Goal: Transaction & Acquisition: Purchase product/service

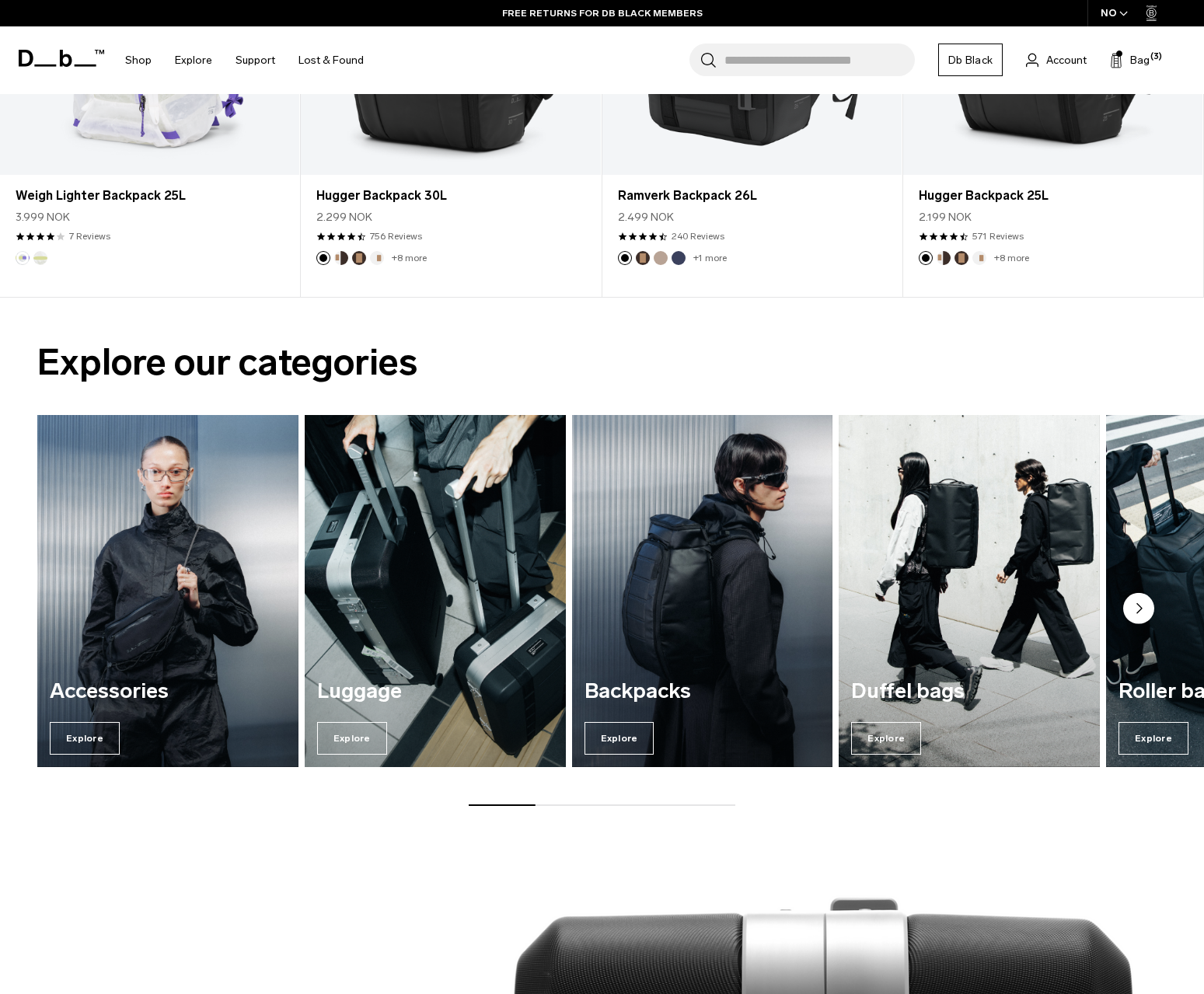
scroll to position [908, 0]
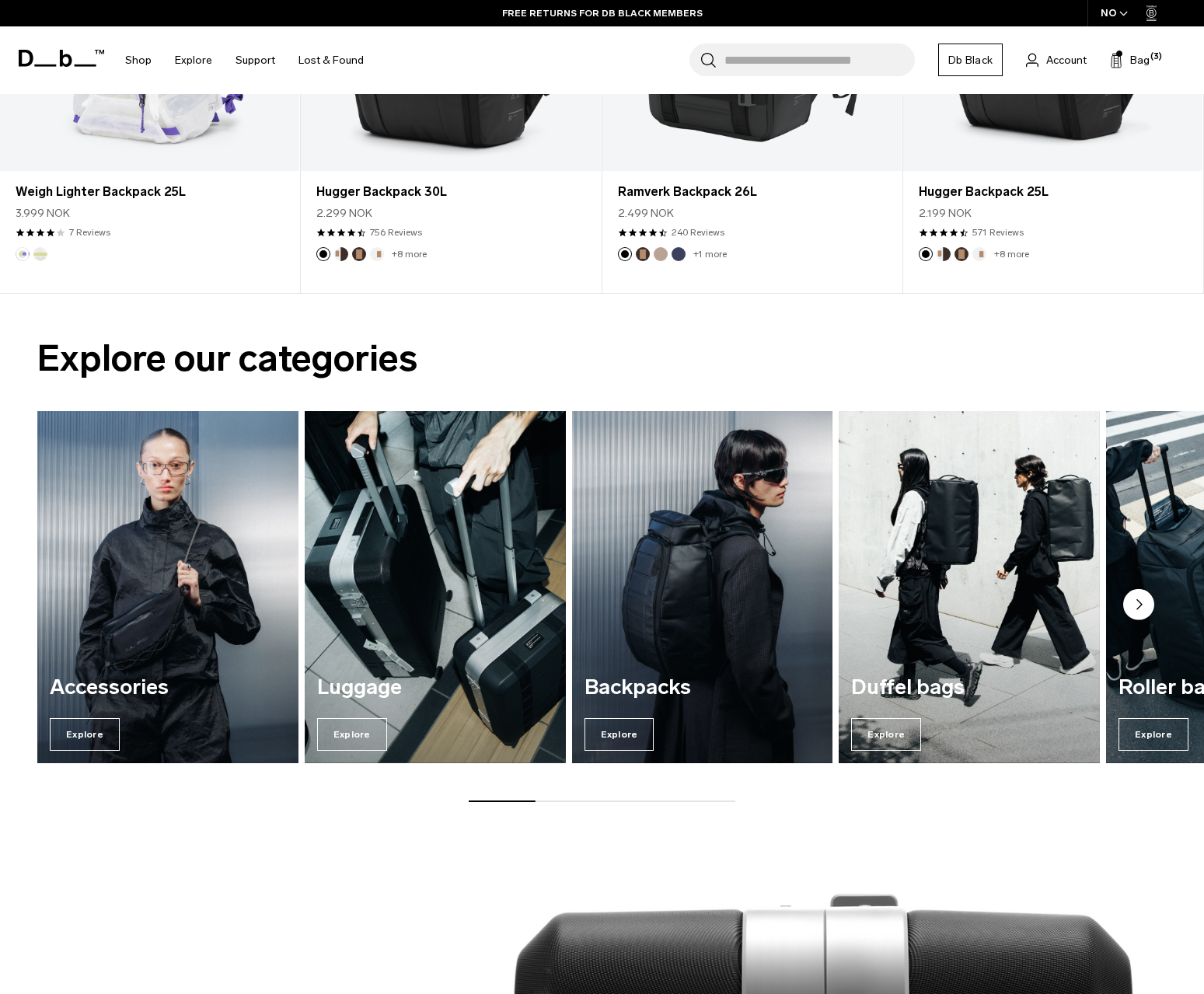
click at [84, 589] on img "1 / 7" at bounding box center [167, 587] width 269 height 363
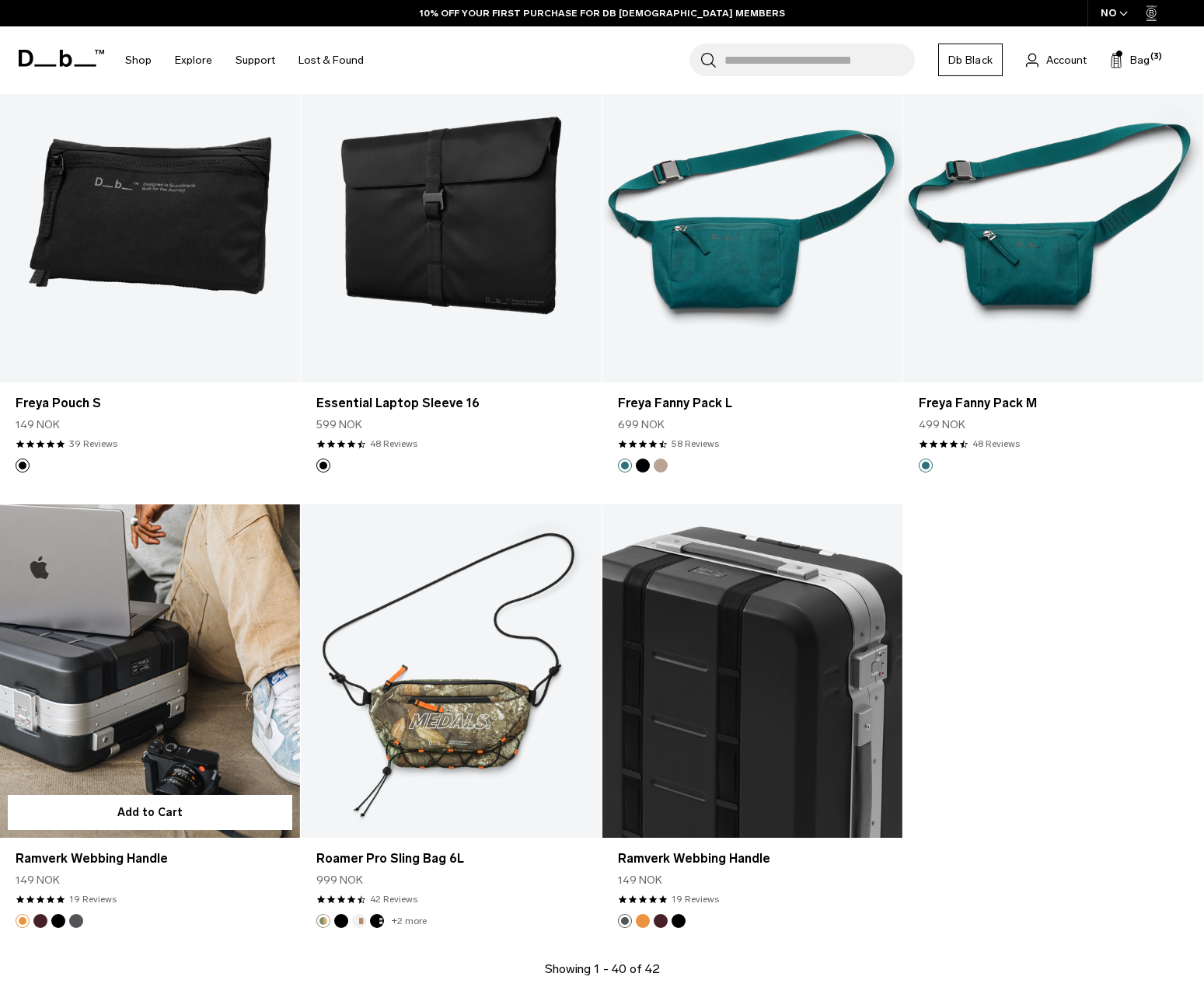
scroll to position [4460, 0]
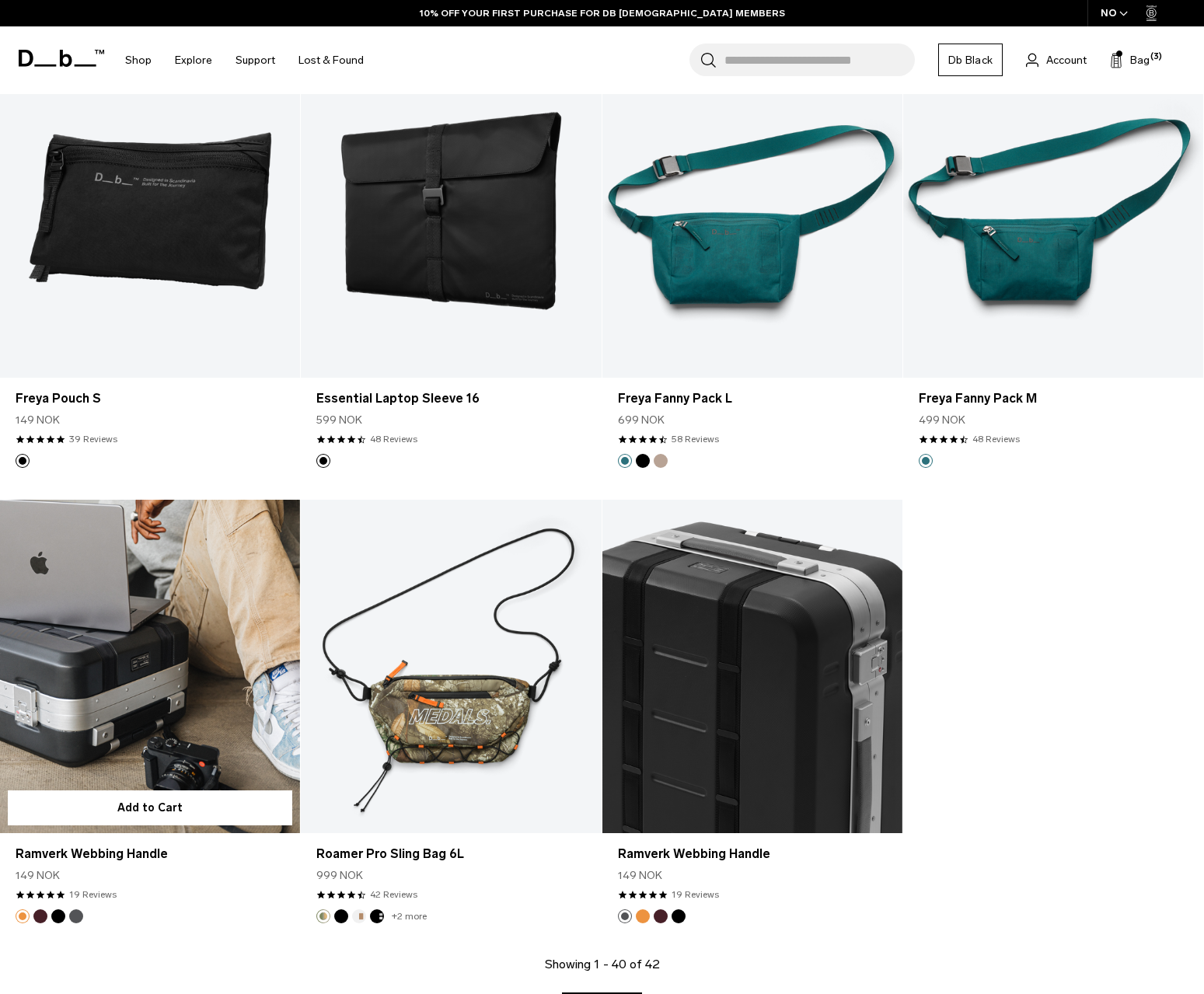
click at [188, 701] on link "Ramverk Webbing Handle" at bounding box center [149, 667] width 300 height 334
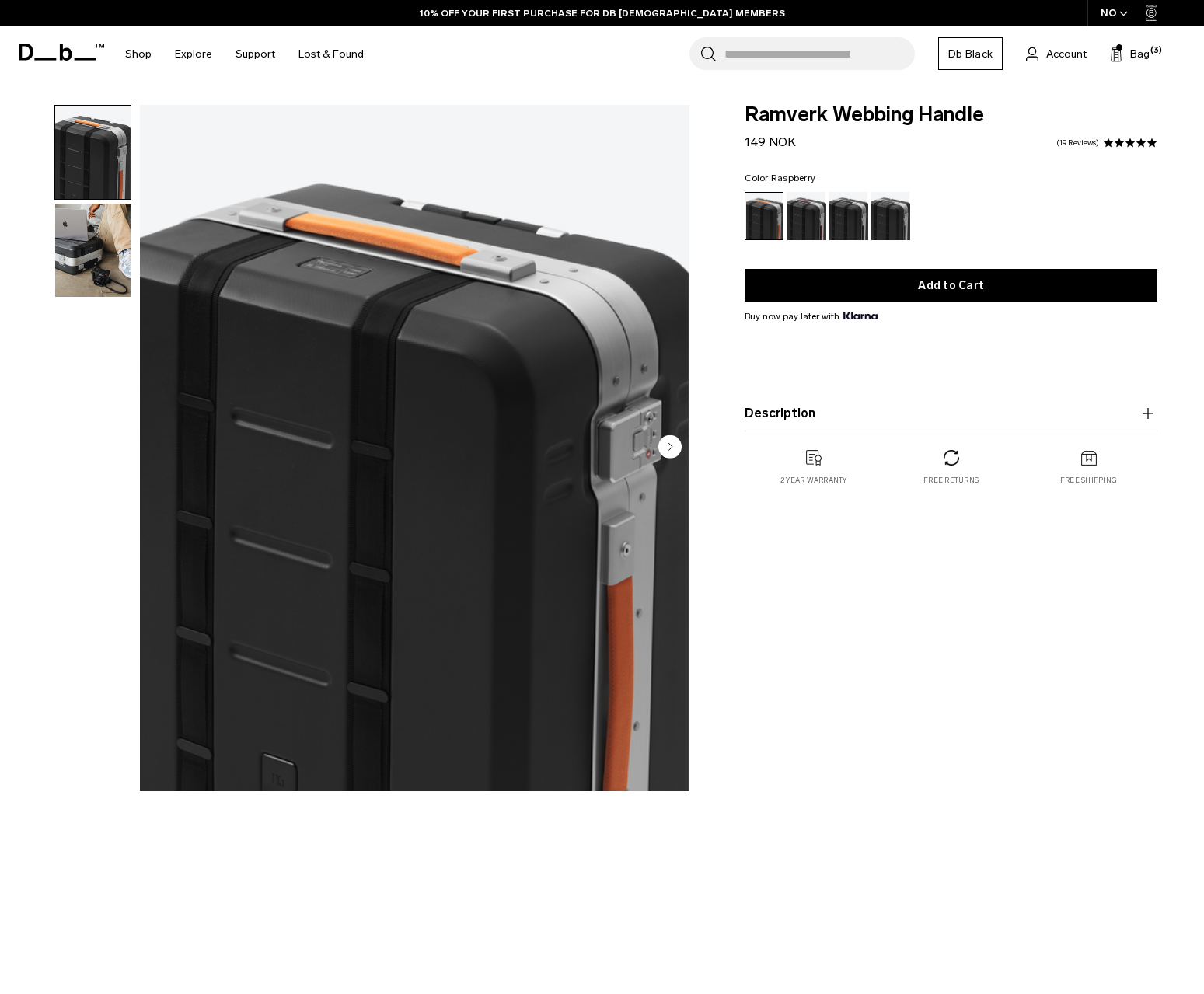
click at [808, 216] on div "Raspberry" at bounding box center [806, 217] width 40 height 48
click at [843, 222] on div "Black Out" at bounding box center [848, 217] width 40 height 48
click at [898, 224] on div "Gneiss" at bounding box center [890, 217] width 40 height 48
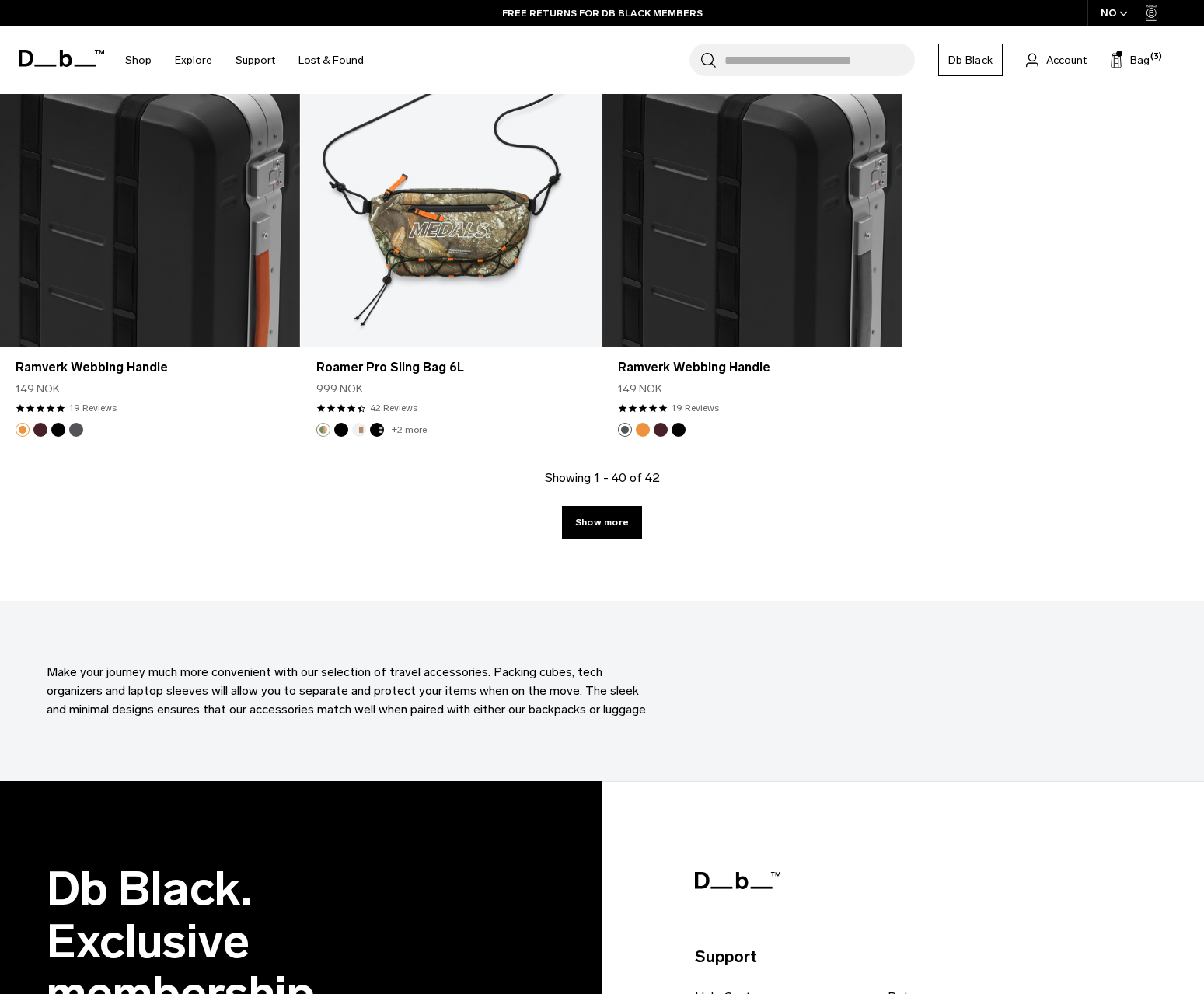
scroll to position [4951, 0]
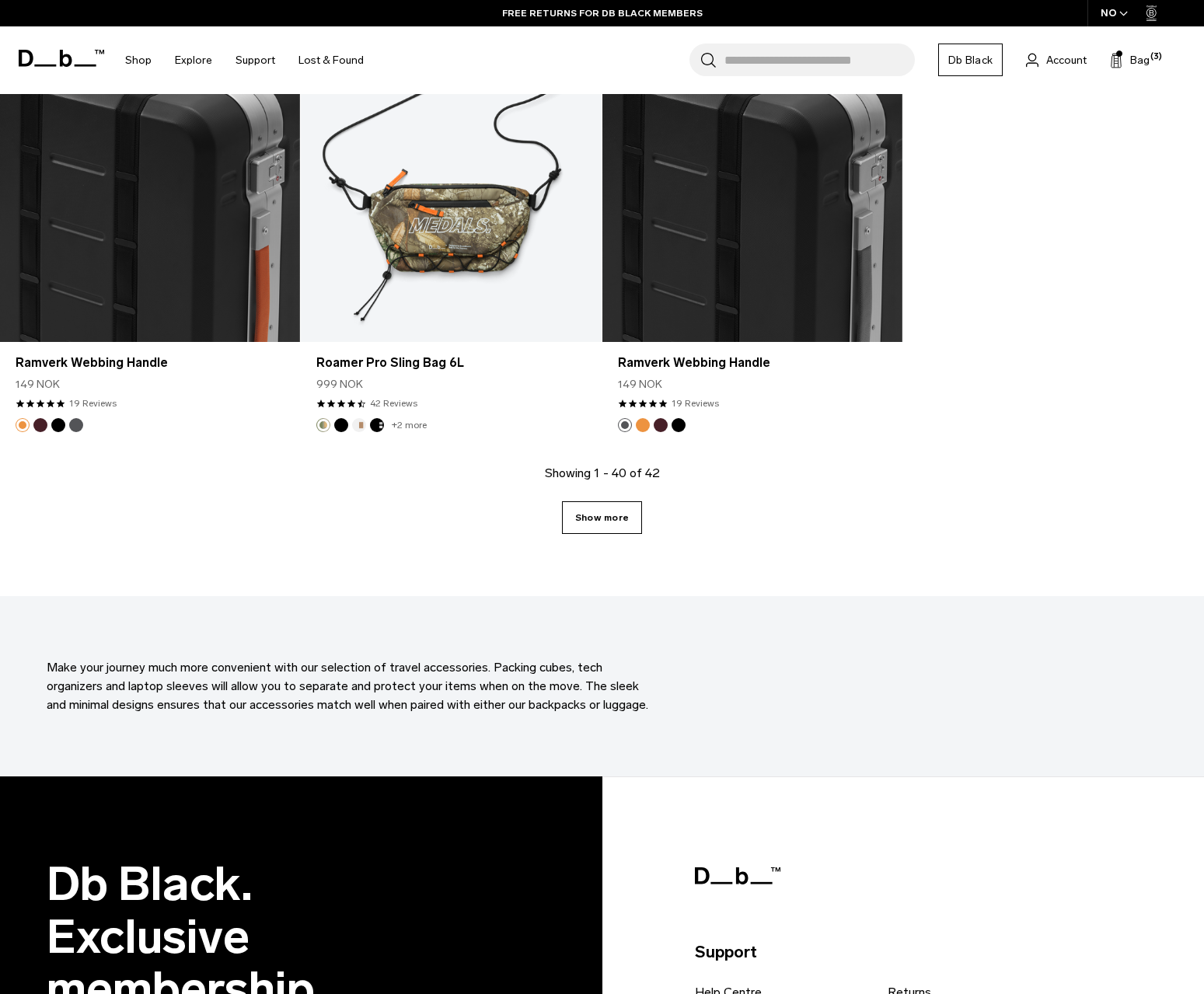
click at [619, 515] on link "Show more" at bounding box center [602, 518] width 80 height 32
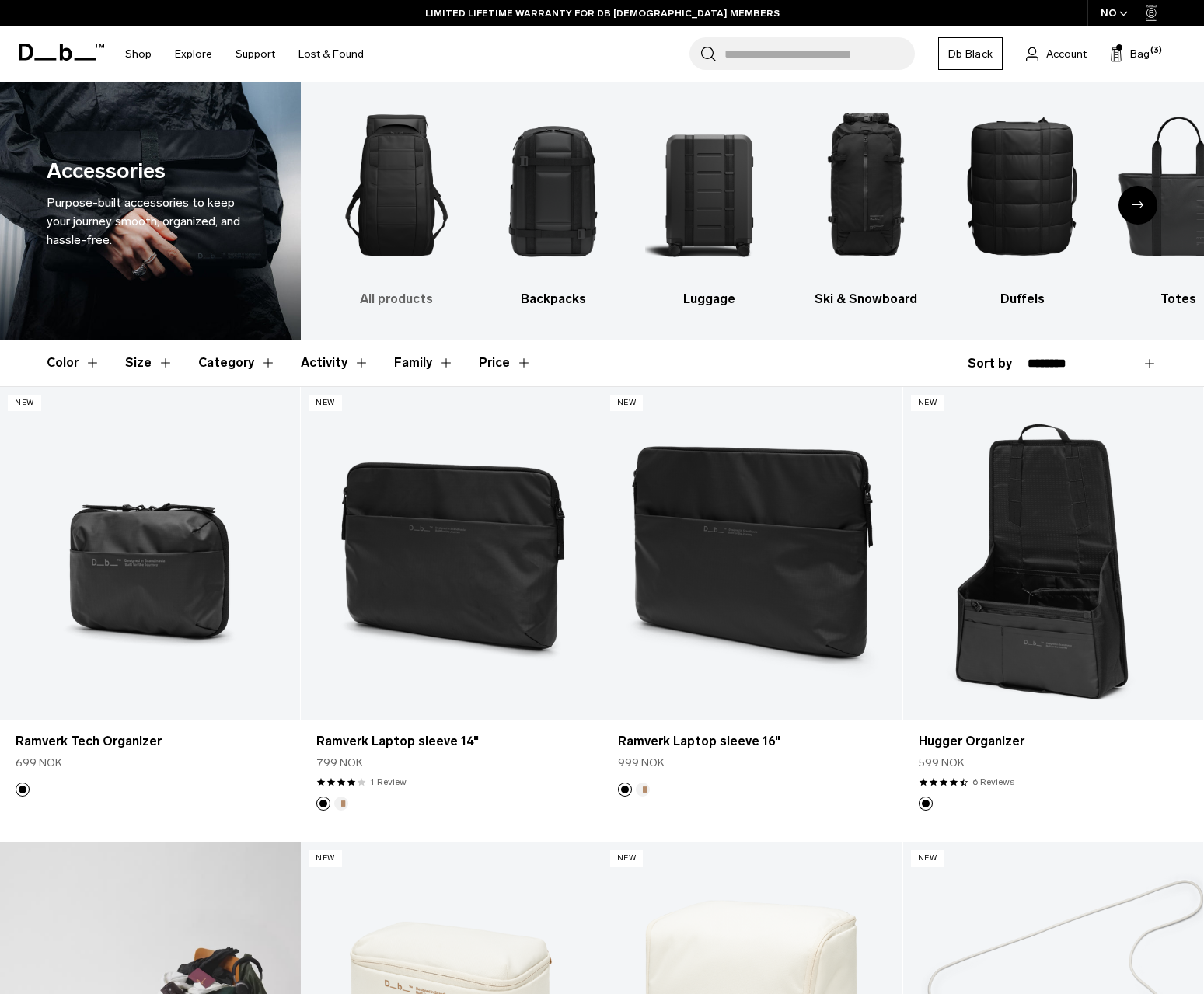
scroll to position [4, 0]
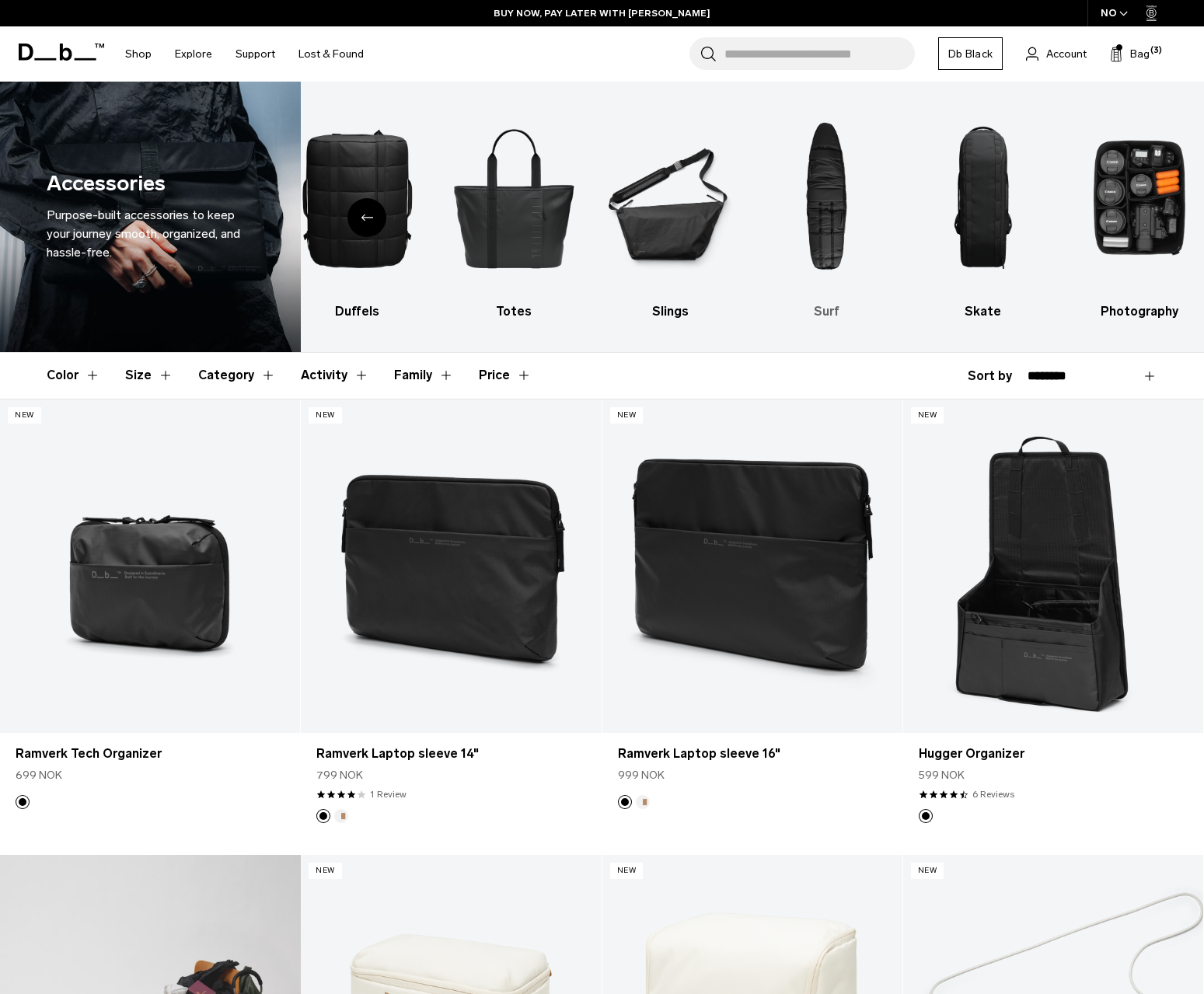
click at [834, 193] on img "8 / 10" at bounding box center [827, 198] width 129 height 194
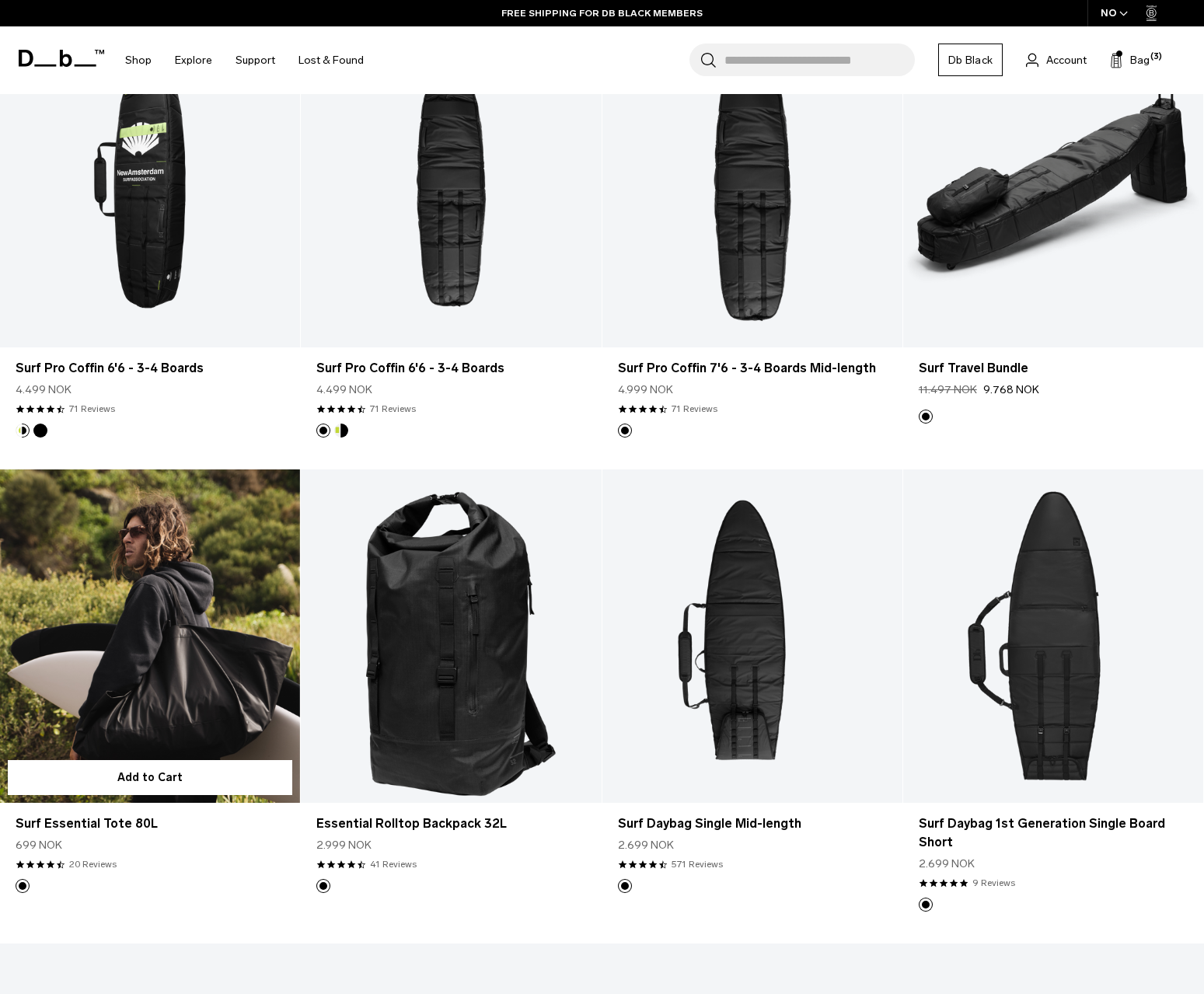
scroll to position [580, 0]
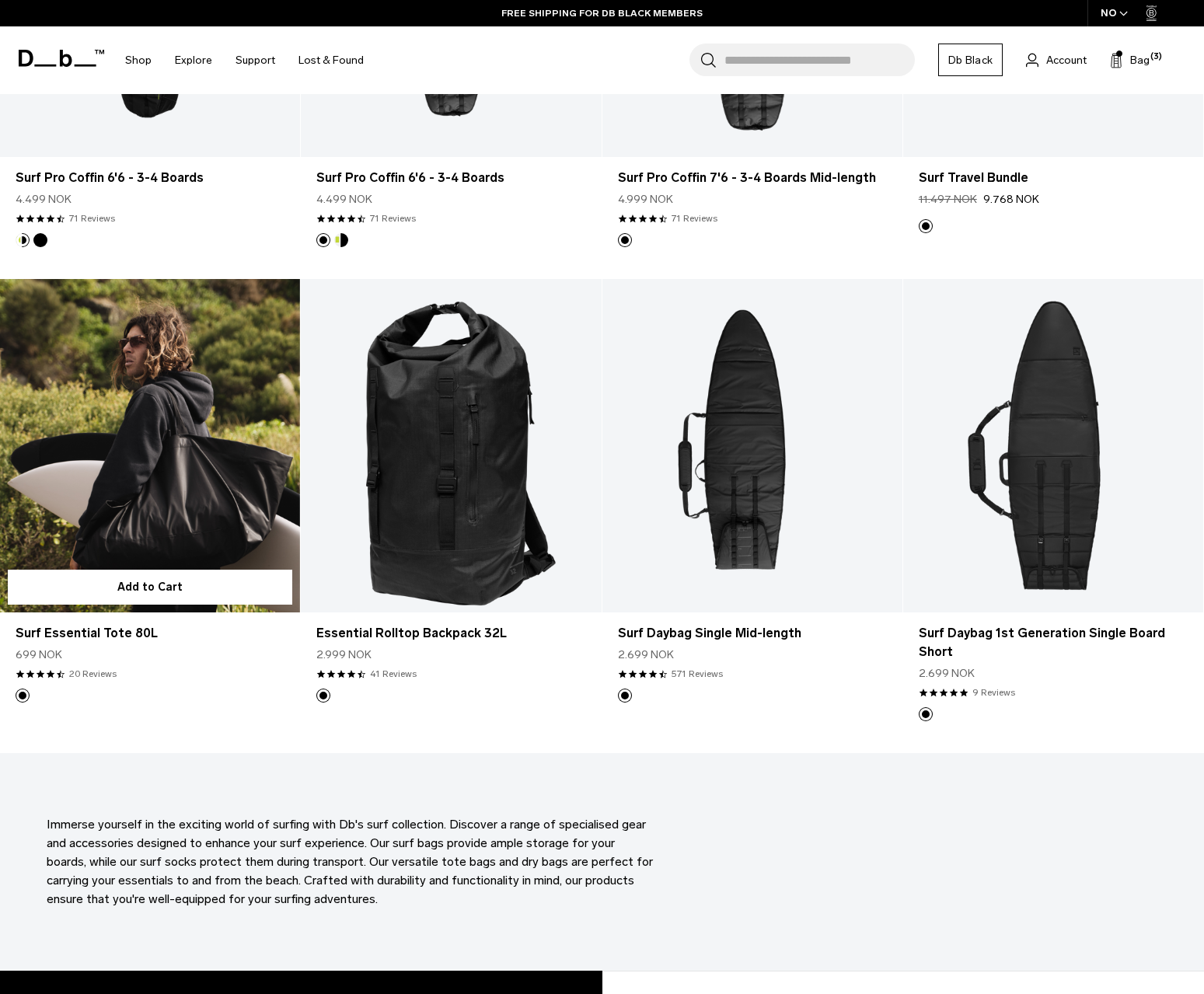
click at [208, 470] on link "Surf Essential Tote 80L" at bounding box center [149, 445] width 300 height 334
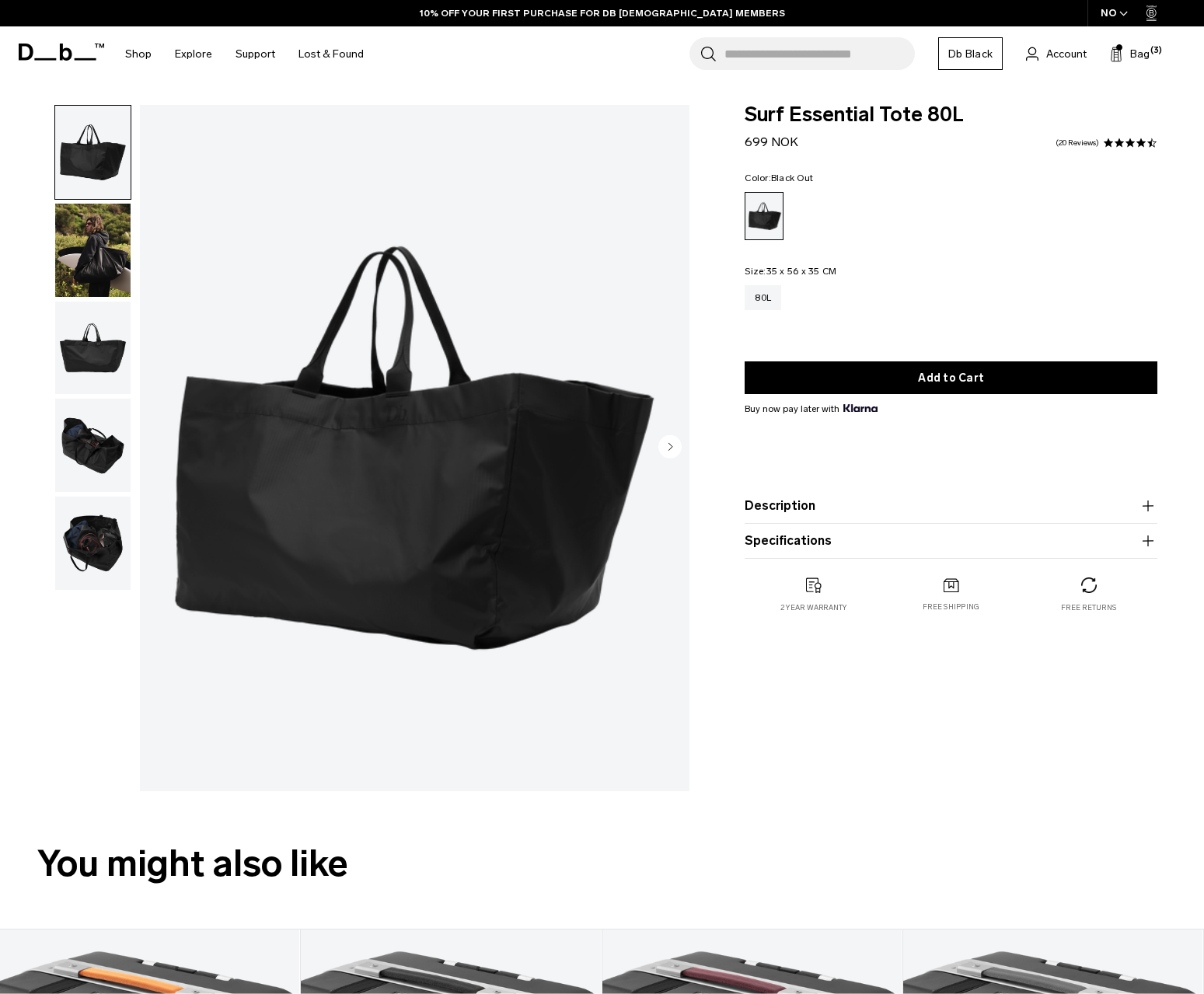
click at [86, 362] on img "button" at bounding box center [92, 347] width 75 height 93
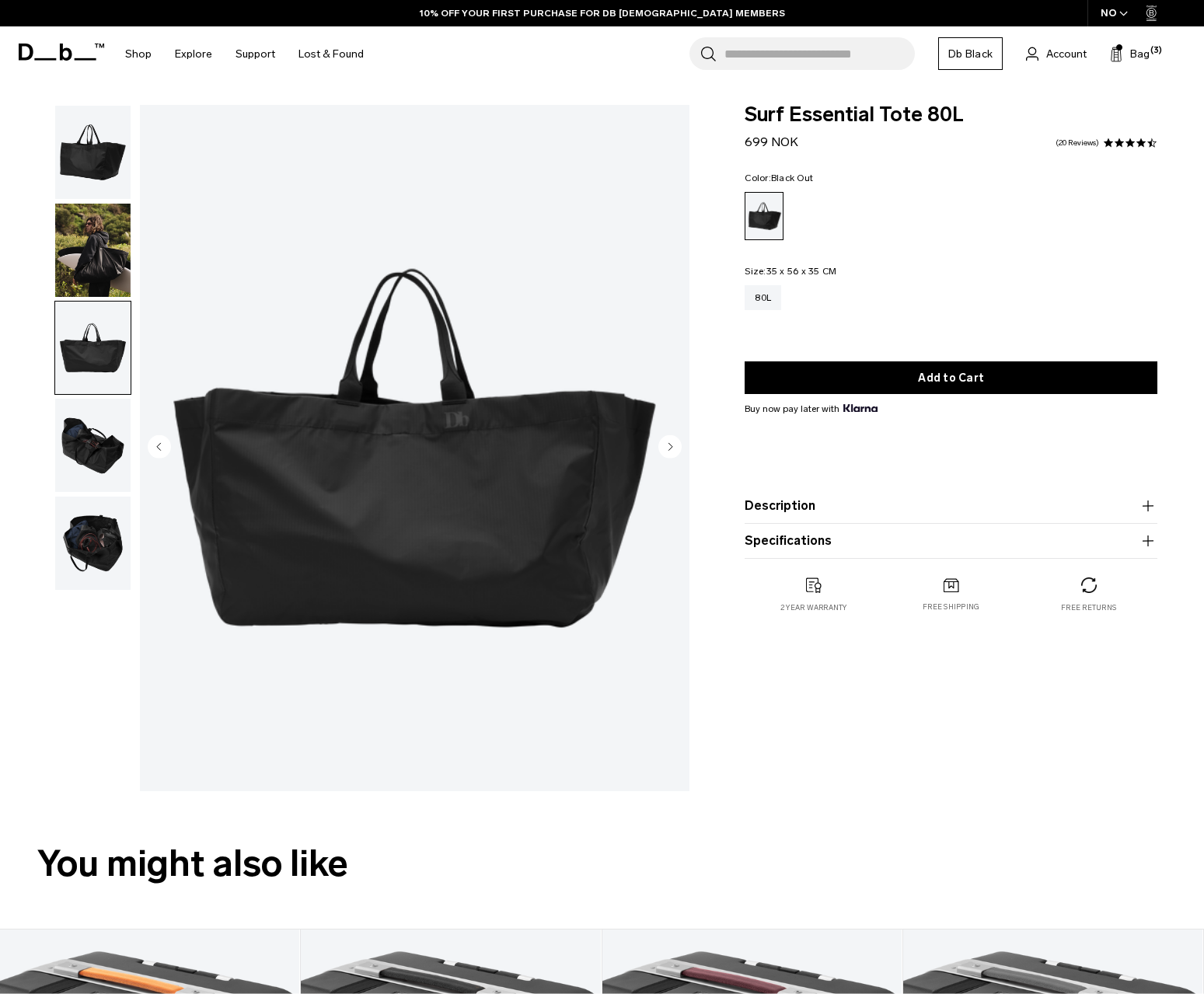
click at [93, 433] on img "button" at bounding box center [92, 445] width 75 height 93
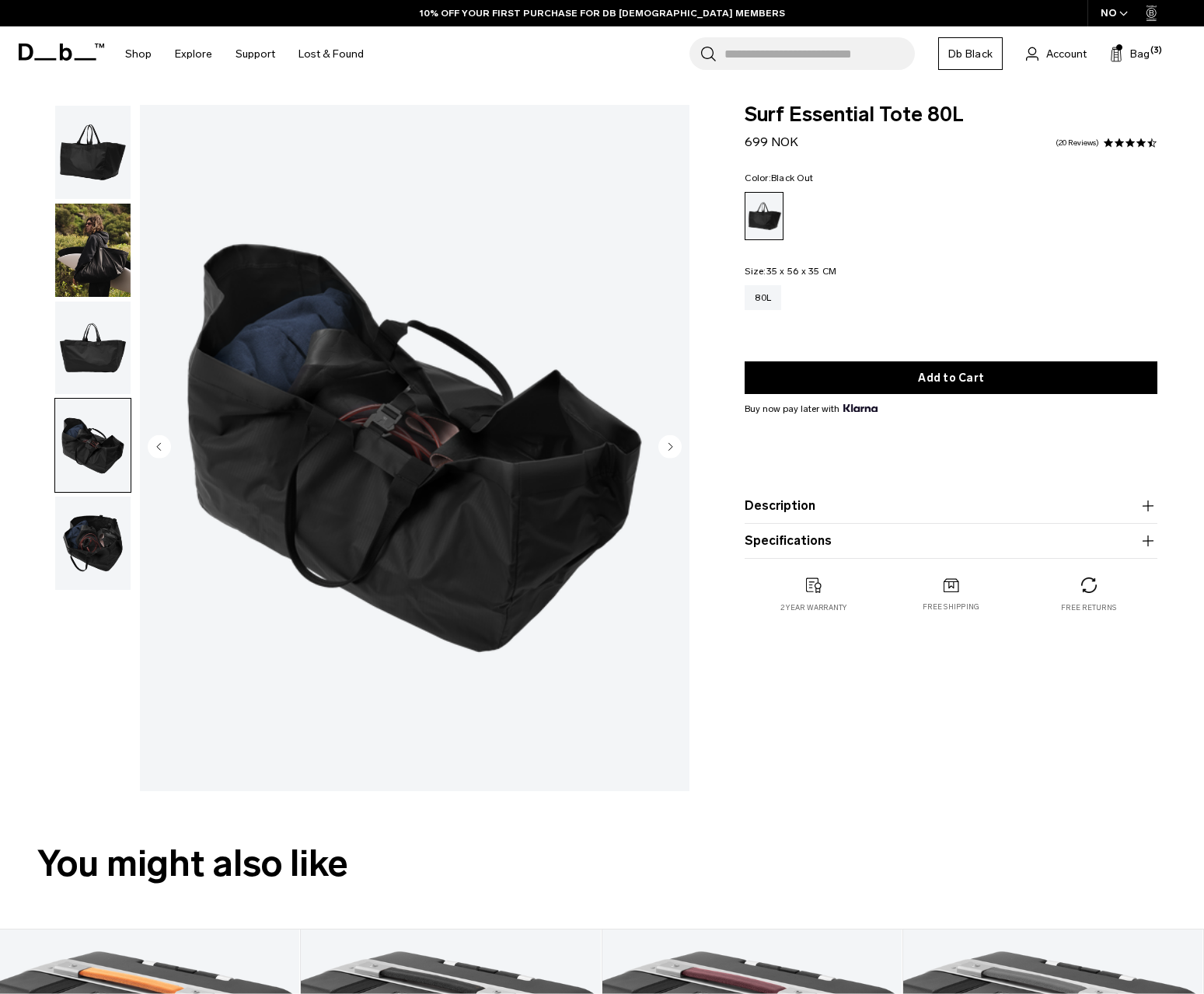
click at [85, 568] on img "button" at bounding box center [92, 543] width 75 height 93
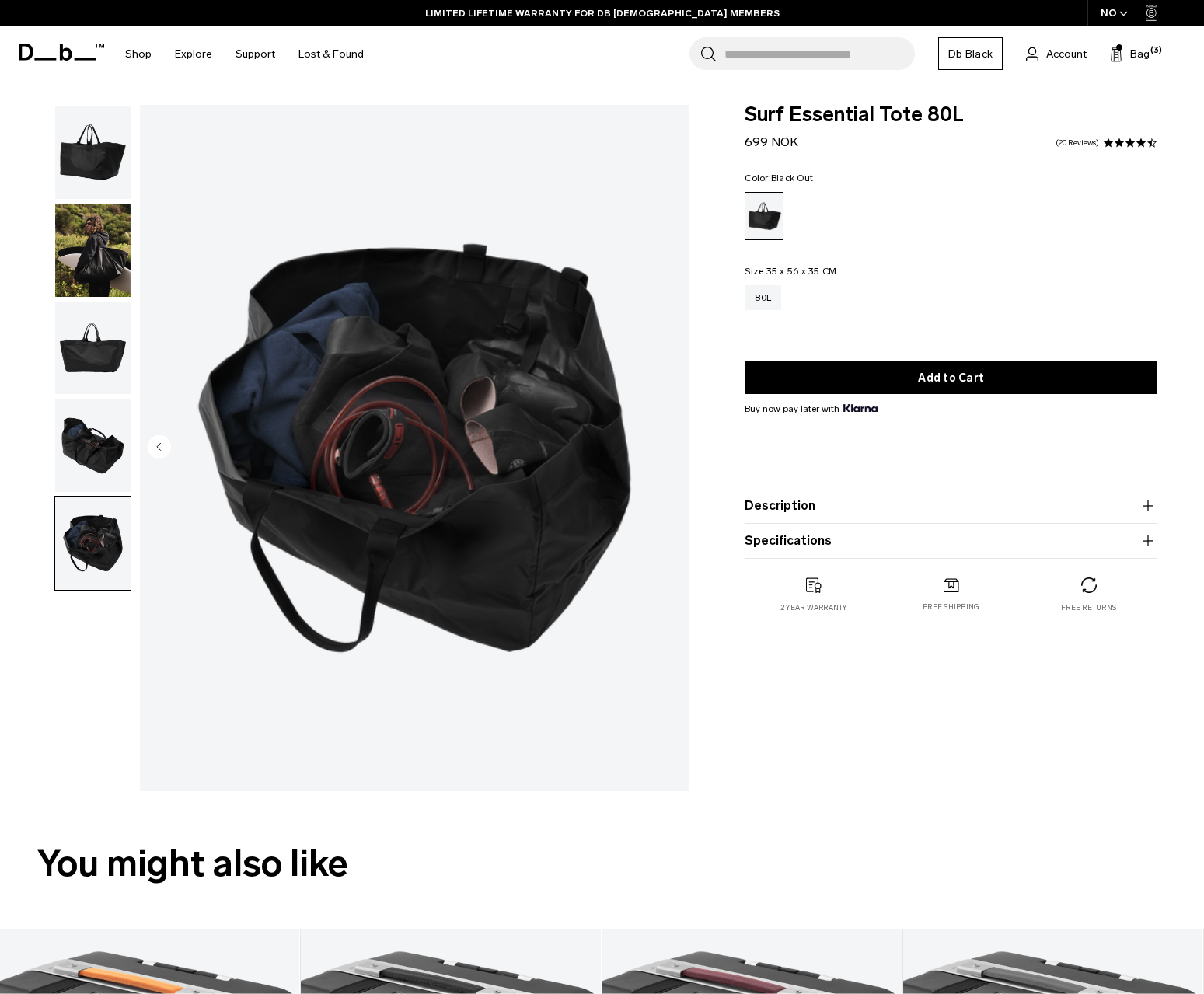
click at [497, 588] on img "5 / 5" at bounding box center [415, 448] width 549 height 686
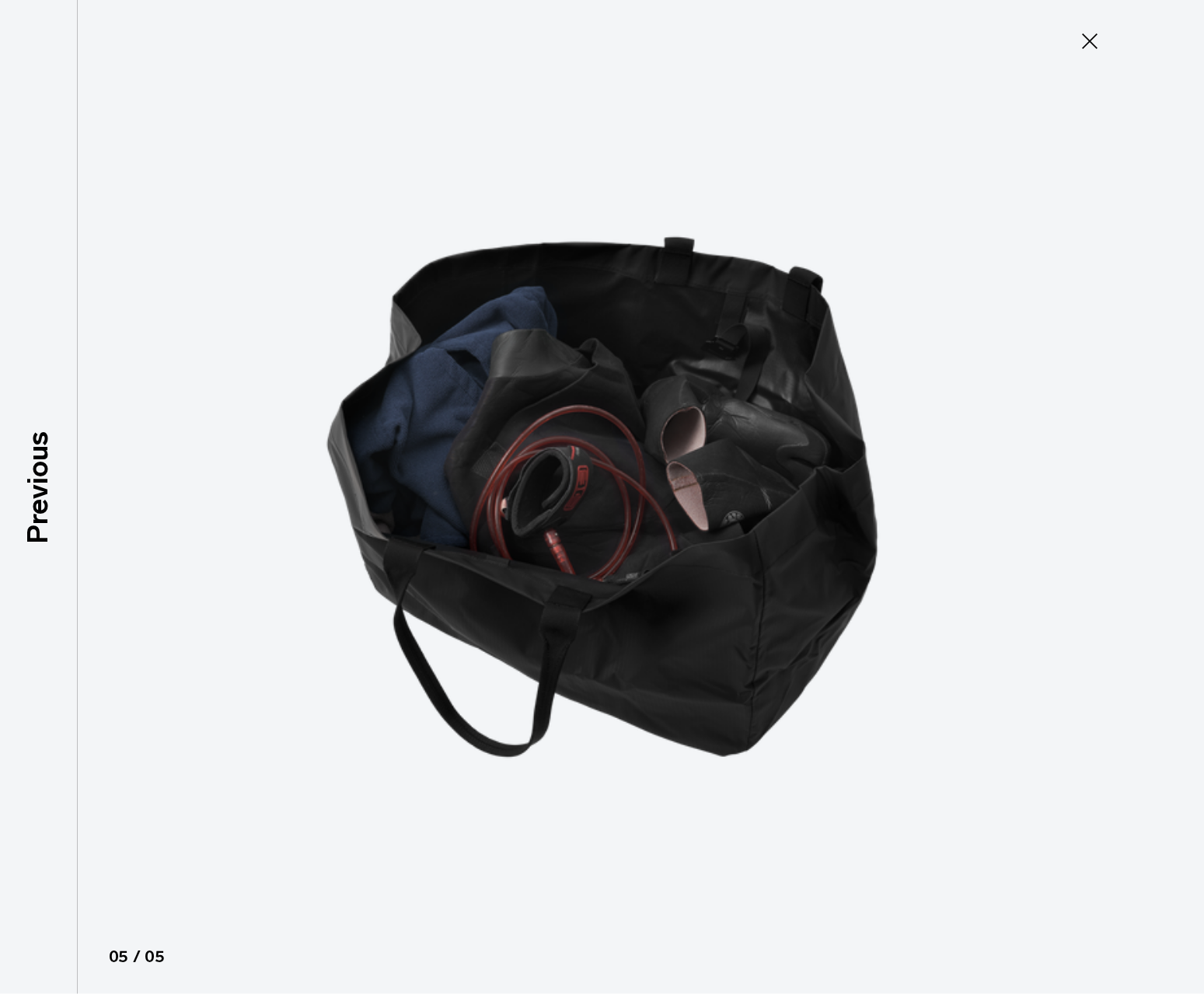
type button "Close"
click at [1100, 48] on icon at bounding box center [1089, 41] width 25 height 25
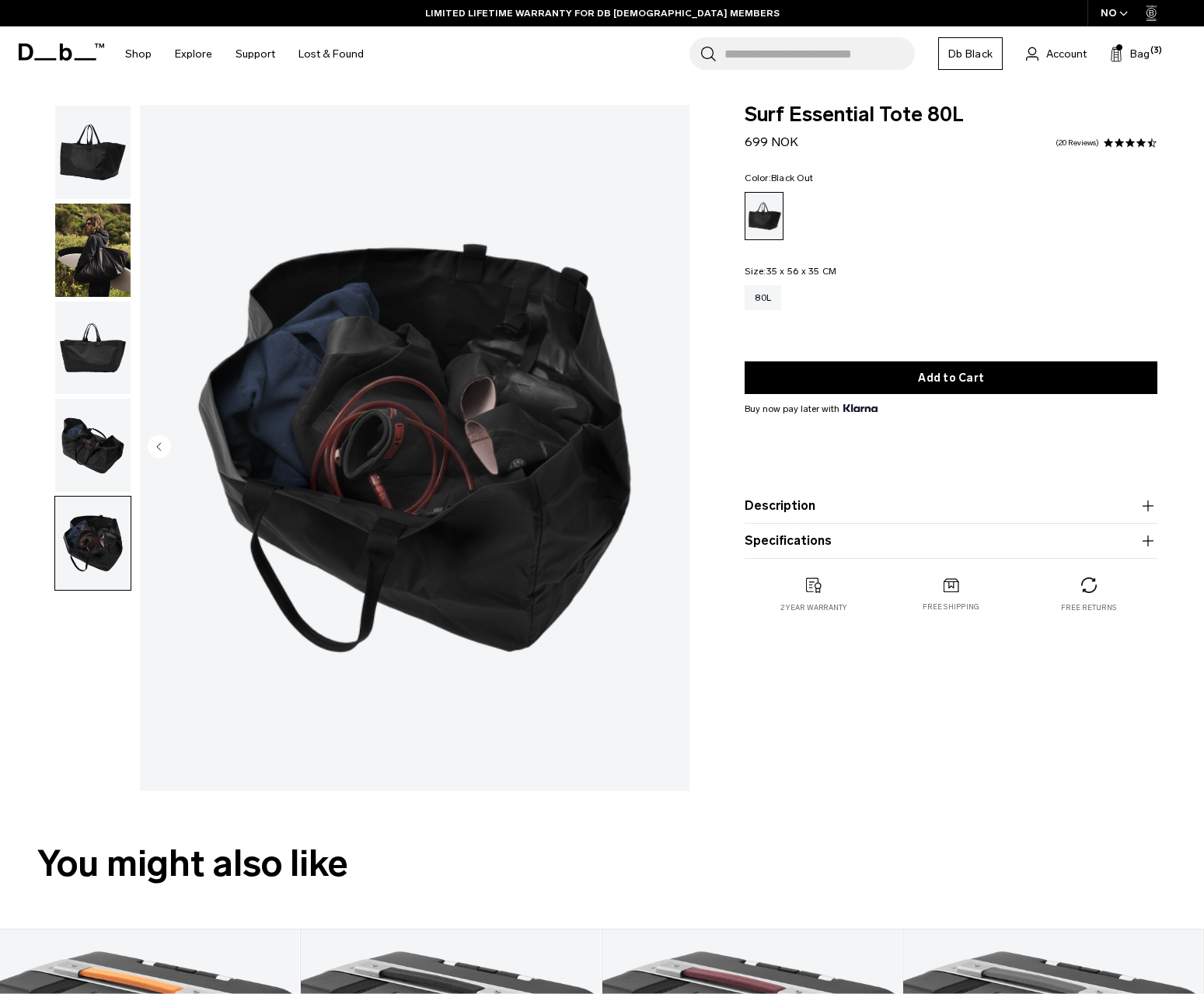
click at [102, 461] on img "button" at bounding box center [92, 445] width 75 height 93
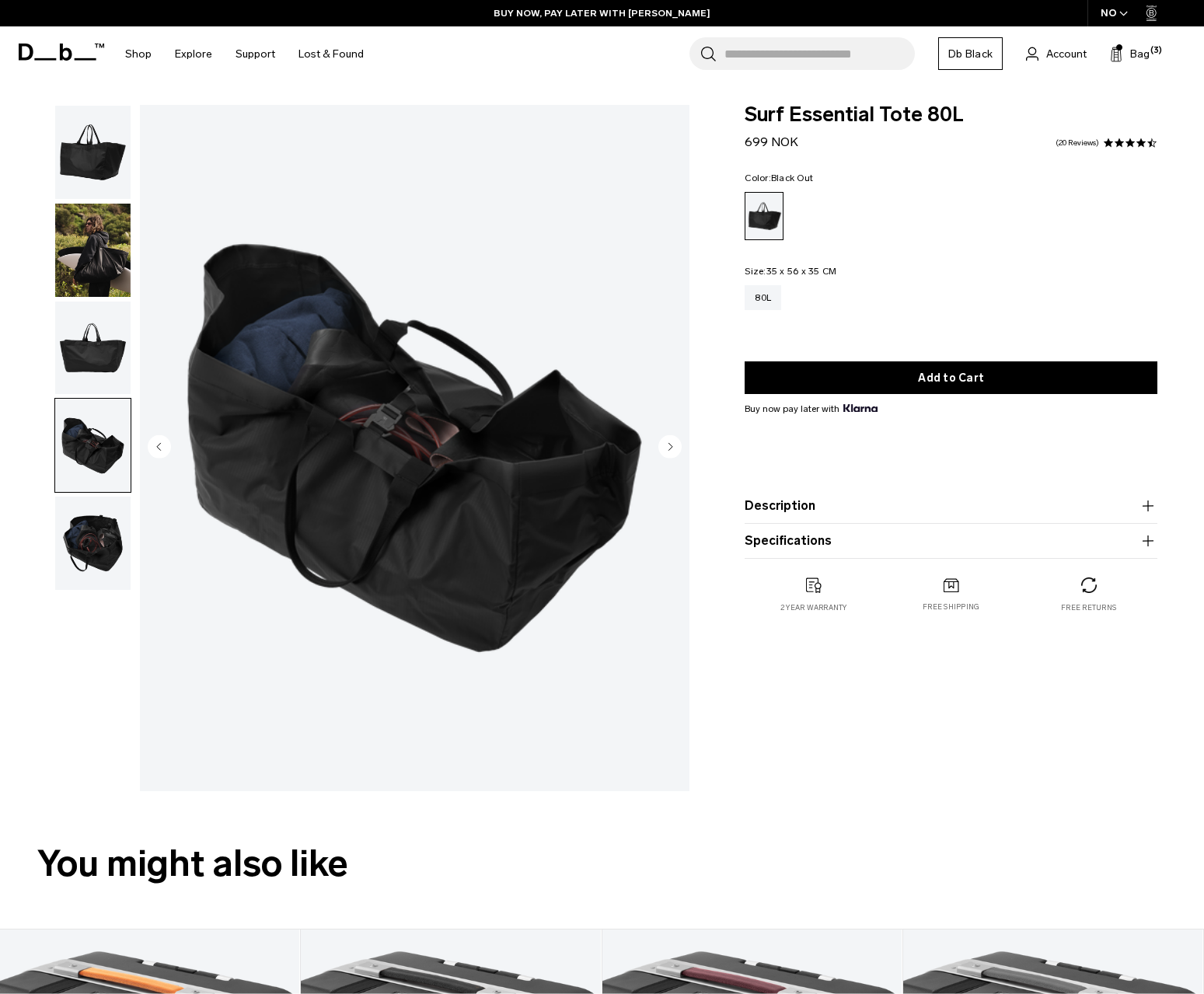
click at [100, 543] on img "button" at bounding box center [92, 543] width 75 height 93
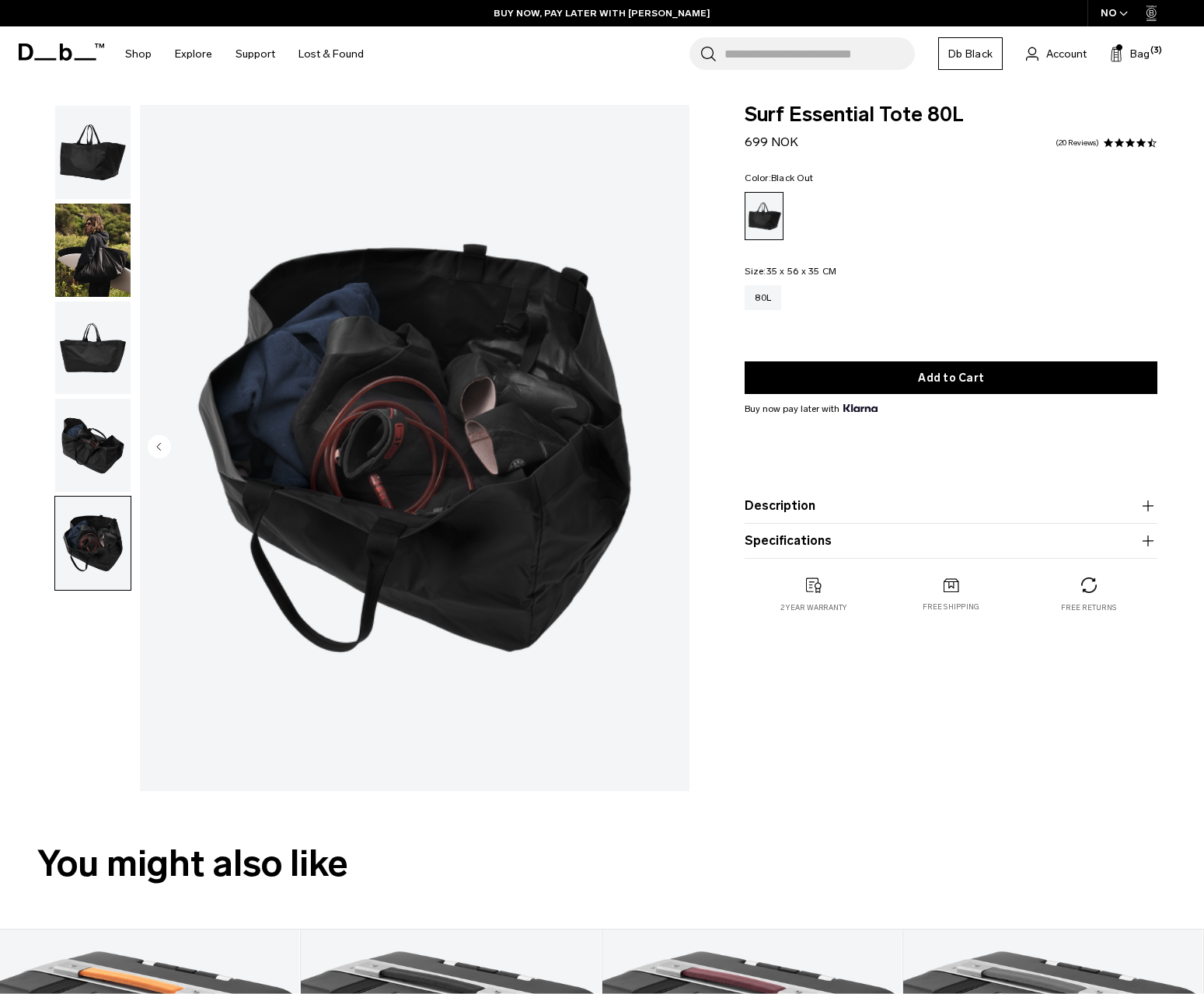
click at [101, 504] on img "button" at bounding box center [92, 543] width 75 height 93
click at [77, 468] on img "button" at bounding box center [92, 445] width 75 height 93
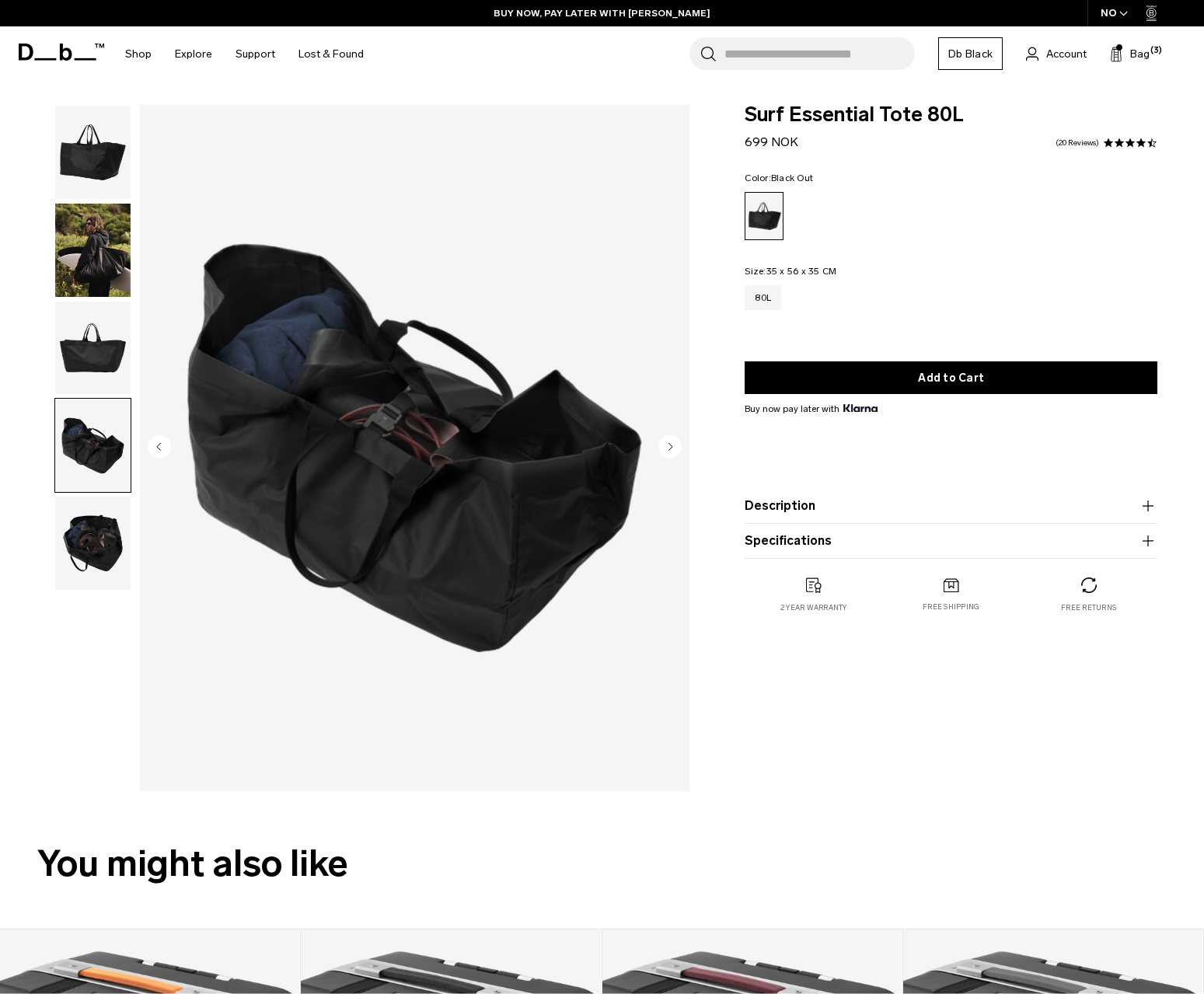
click at [80, 364] on img "button" at bounding box center [92, 347] width 75 height 93
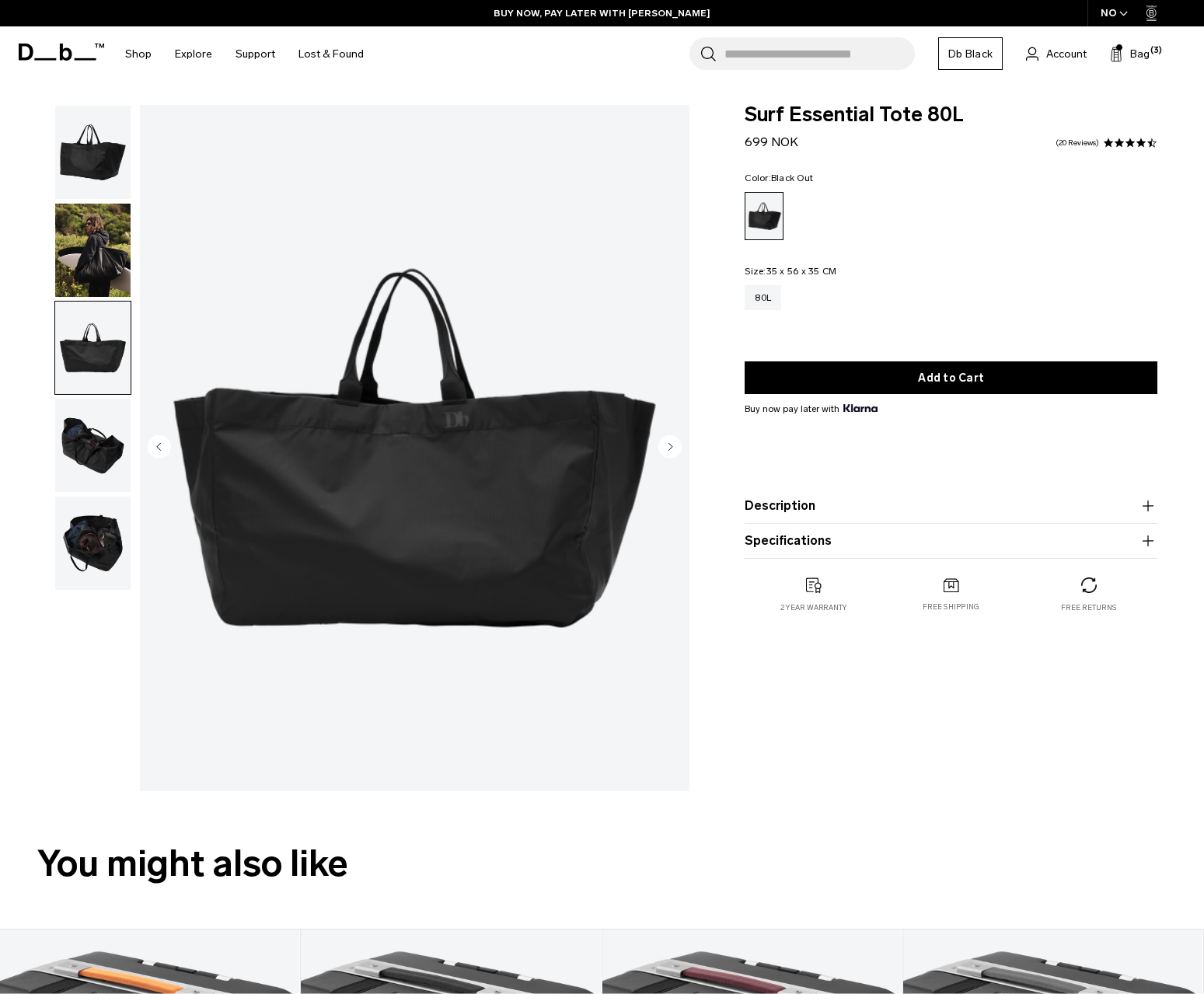
click at [93, 481] on img "button" at bounding box center [92, 445] width 75 height 93
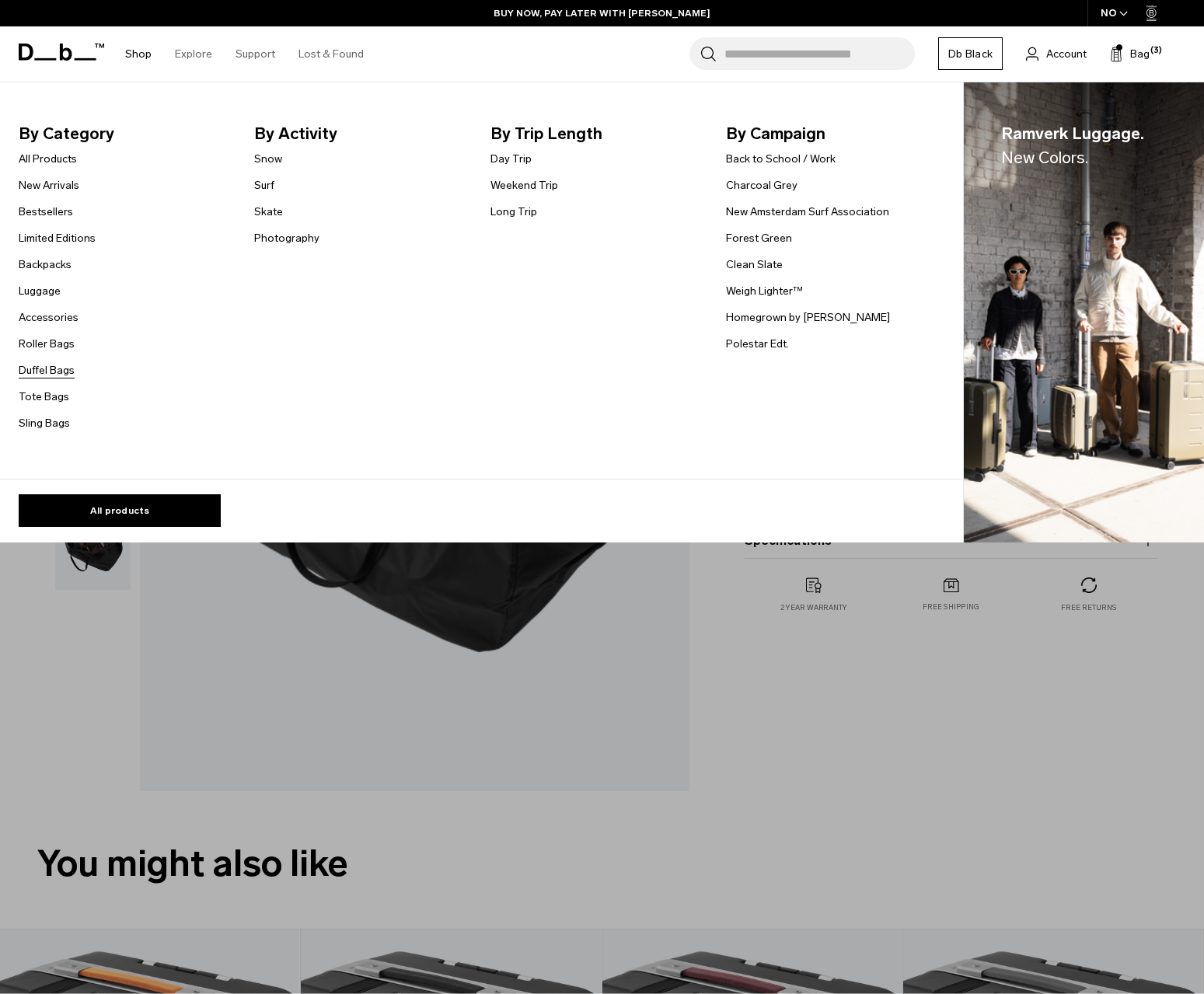
click at [60, 368] on link "Duffel Bags" at bounding box center [46, 370] width 56 height 16
